Goal: Register for event/course

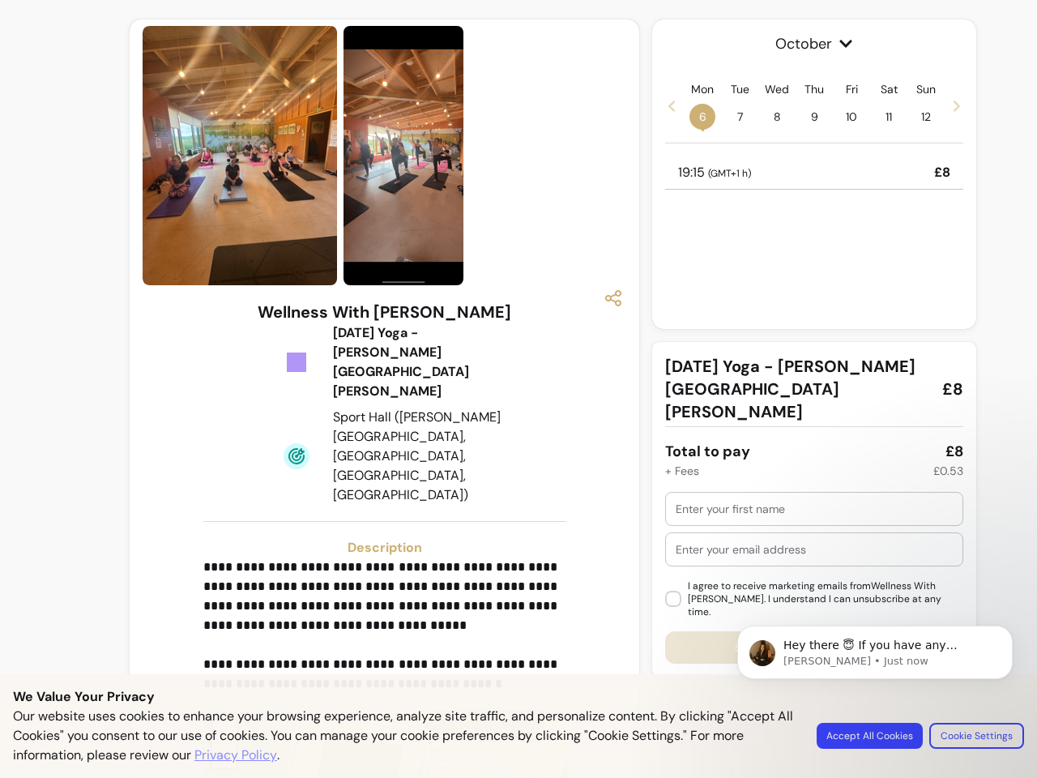
click at [379, 156] on img at bounding box center [403, 156] width 120 height 260
click at [605, 298] on icon "button" at bounding box center [612, 297] width 19 height 19
click at [379, 557] on p "**********" at bounding box center [382, 625] width 358 height 136
click at [220, 719] on span "+" at bounding box center [225, 730] width 11 height 23
click at [806, 44] on span "October" at bounding box center [814, 43] width 298 height 23
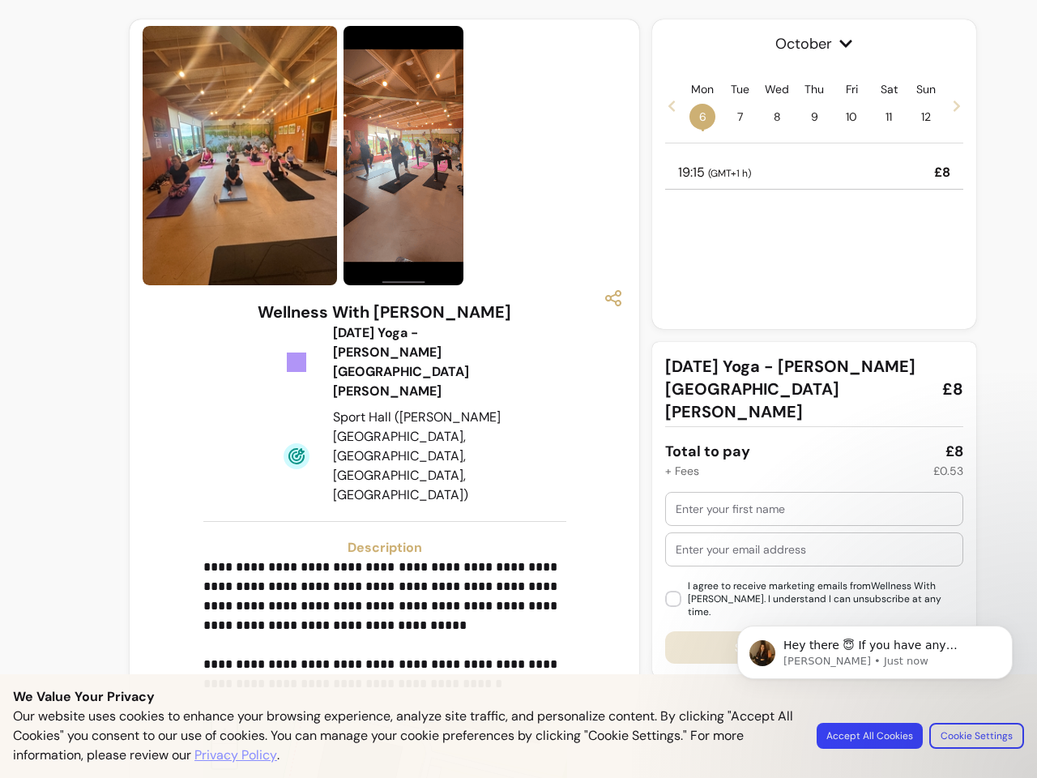
click at [665, 105] on icon at bounding box center [671, 106] width 13 height 13
click at [694, 117] on span "29" at bounding box center [702, 117] width 26 height 26
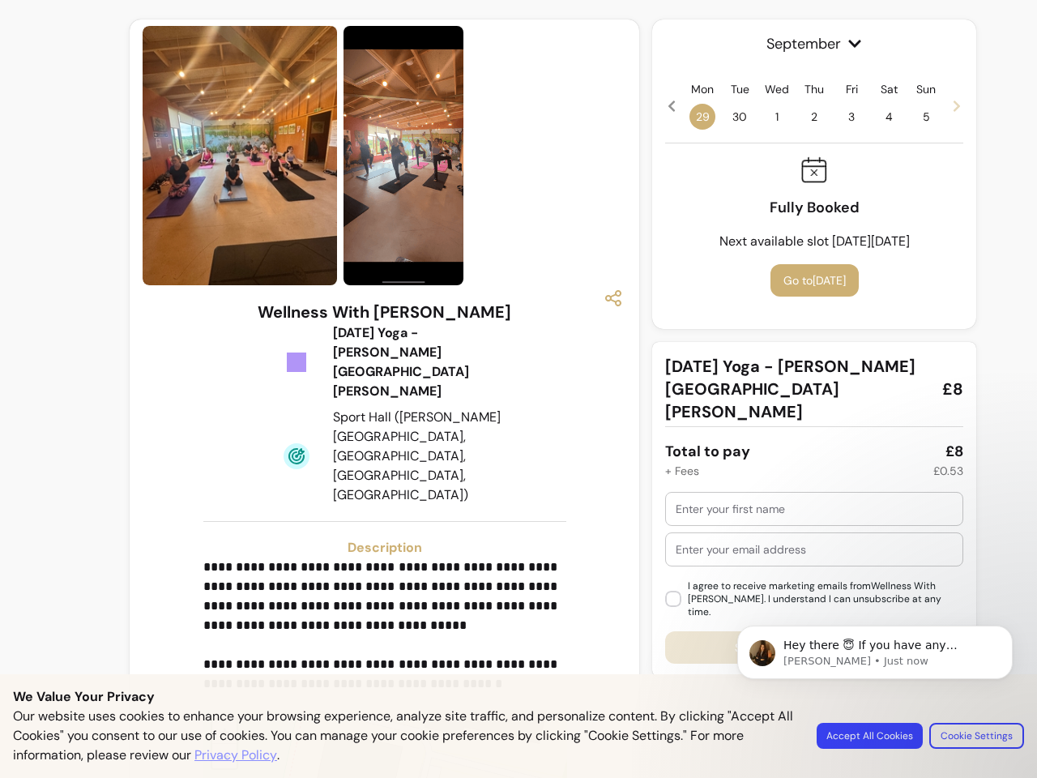
click at [731, 117] on span "30" at bounding box center [740, 117] width 26 height 26
click at [769, 117] on span "1" at bounding box center [777, 117] width 26 height 26
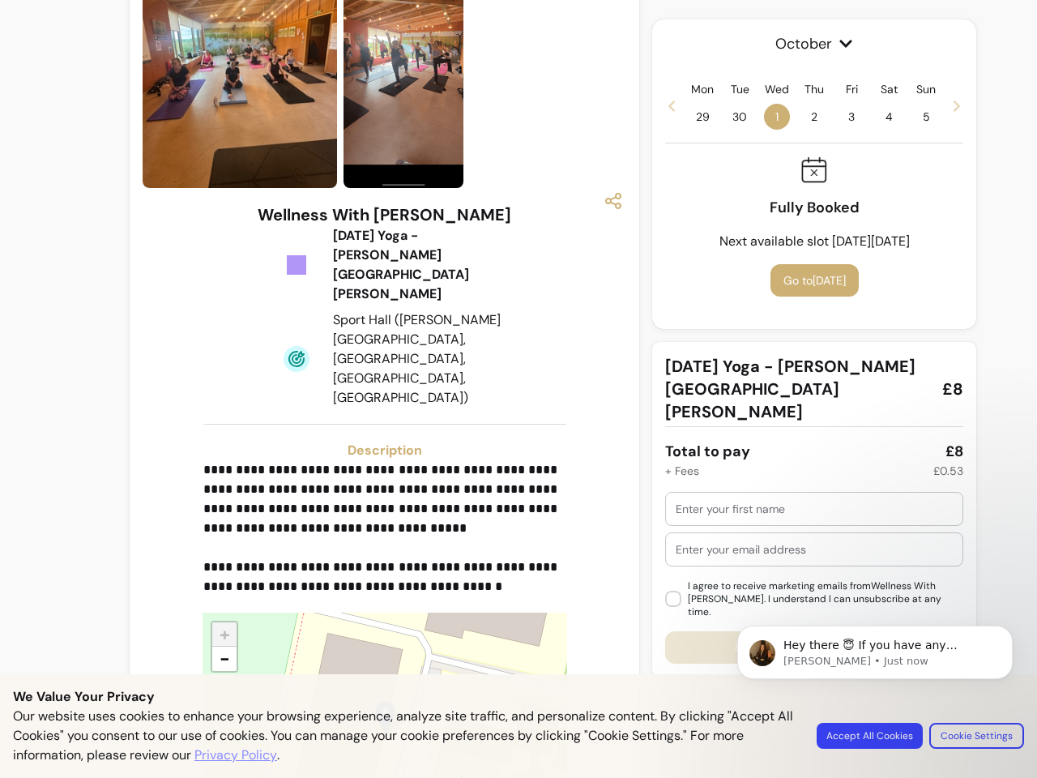
click at [806, 117] on span "2" at bounding box center [814, 117] width 26 height 26
